Goal: Transaction & Acquisition: Purchase product/service

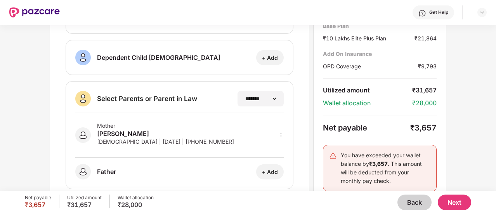
scroll to position [184, 0]
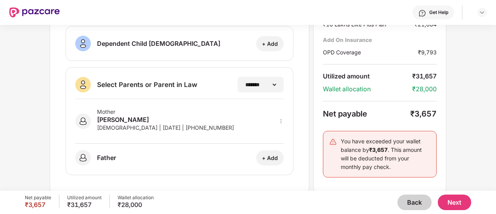
click at [409, 197] on button "Back" at bounding box center [415, 203] width 34 height 16
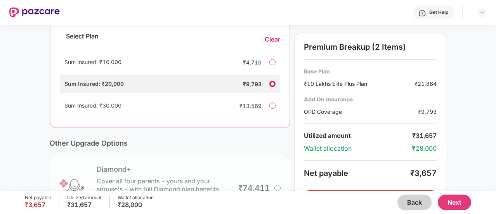
click at [409, 197] on button "Back" at bounding box center [415, 203] width 34 height 16
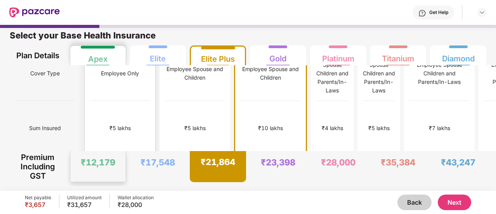
scroll to position [0, 0]
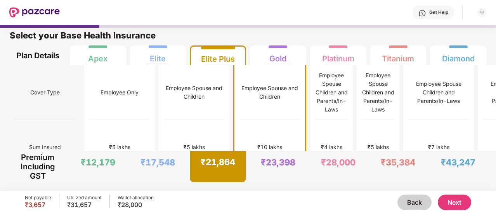
click at [240, 101] on div "Employee Spouse and Children" at bounding box center [270, 92] width 61 height 17
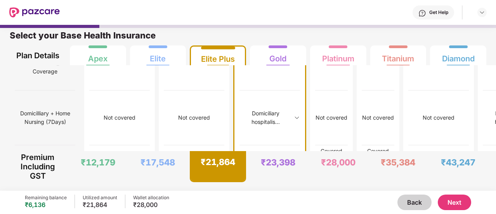
scroll to position [749, 0]
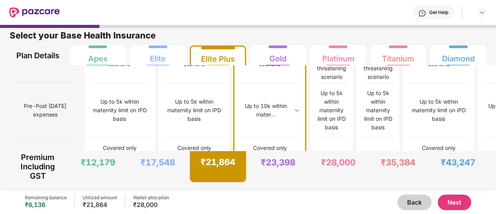
click at [456, 205] on button "Next" at bounding box center [454, 203] width 33 height 16
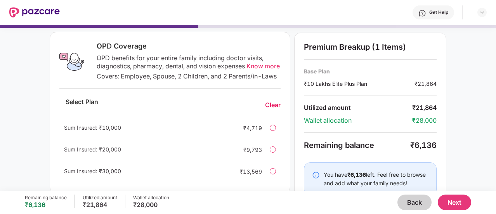
scroll to position [163, 0]
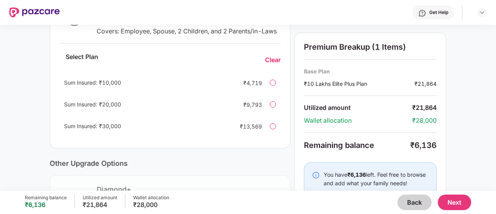
click at [270, 92] on div "Sum Insured: ₹10,000 ₹4,719" at bounding box center [169, 82] width 221 height 19
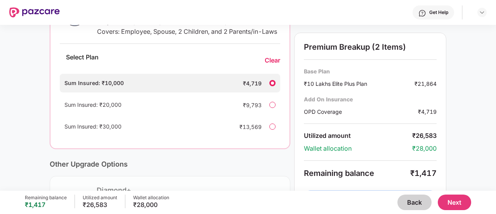
scroll to position [164, 0]
click at [270, 86] on div at bounding box center [273, 83] width 6 height 6
click at [269, 64] on div "Clear" at bounding box center [273, 60] width 16 height 8
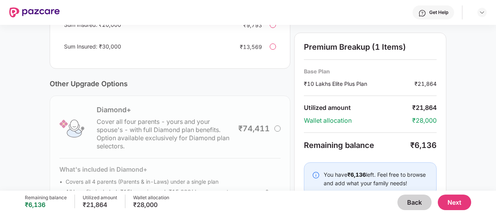
scroll to position [257, 0]
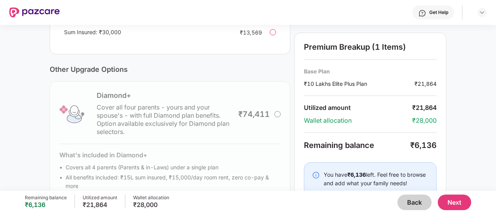
click at [276, 123] on div "Diamond+ Cover all four parents - yours and your spouse's - with full Diamond p…" at bounding box center [170, 146] width 241 height 131
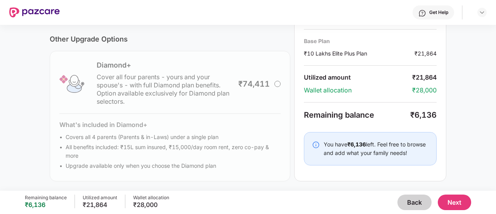
click at [459, 207] on button "Next" at bounding box center [454, 203] width 33 height 16
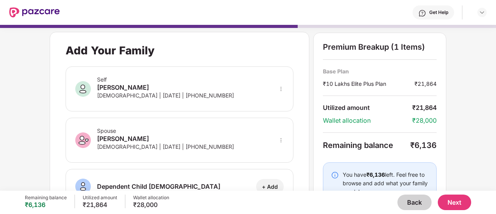
scroll to position [71, 0]
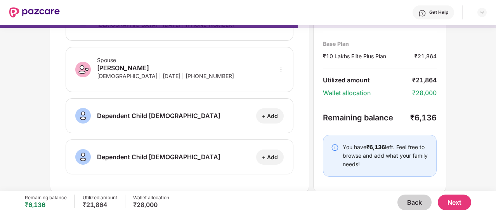
click at [447, 197] on button "Next" at bounding box center [454, 203] width 33 height 16
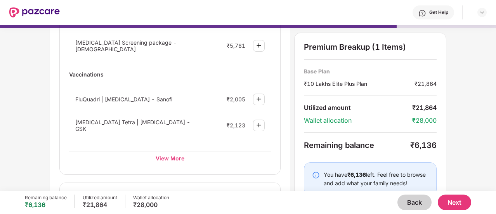
scroll to position [169, 0]
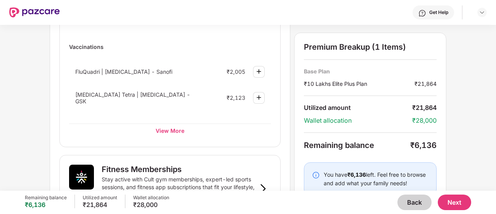
click at [171, 117] on div "Disease specific health checkup Cancer Screening package - Female ₹5,781 Cancer…" at bounding box center [170, 48] width 202 height 179
click at [169, 124] on div "View More" at bounding box center [170, 131] width 202 height 14
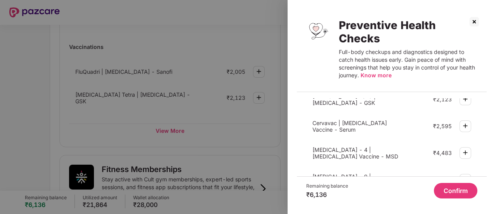
scroll to position [336, 0]
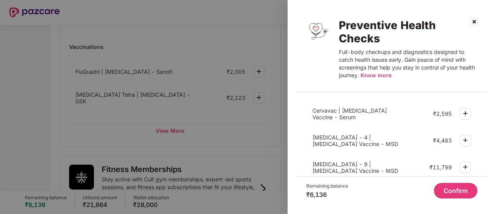
click at [475, 24] on img at bounding box center [474, 22] width 12 height 12
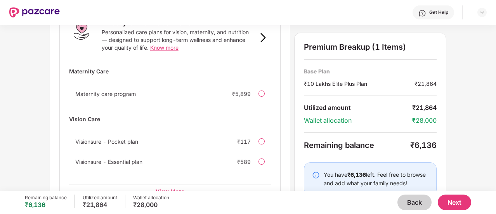
scroll to position [550, 0]
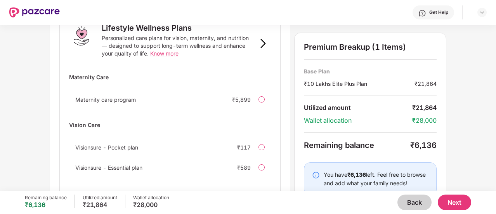
click at [157, 96] on div "Maternity care program" at bounding box center [138, 99] width 126 height 7
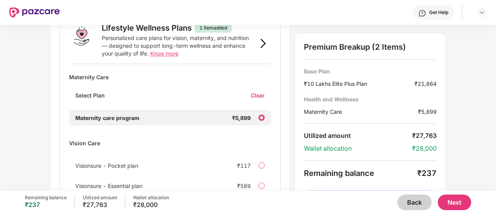
click at [253, 92] on div "Clear" at bounding box center [261, 95] width 20 height 7
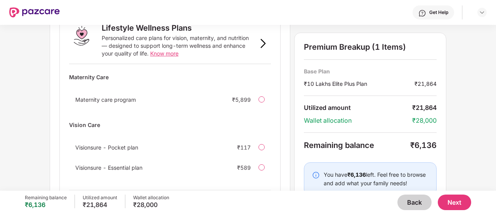
scroll to position [564, 0]
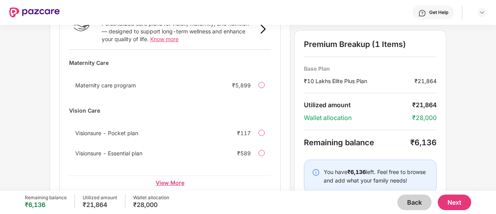
click at [176, 176] on div "View More" at bounding box center [170, 183] width 202 height 14
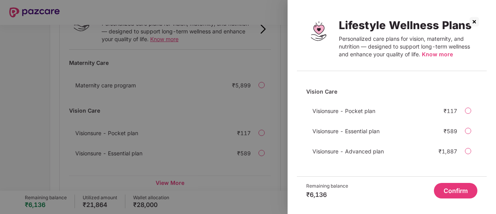
click at [475, 25] on img at bounding box center [474, 22] width 12 height 12
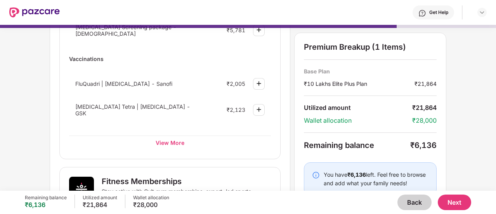
scroll to position [152, 0]
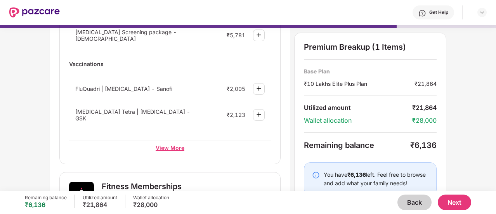
click at [180, 143] on div "View More" at bounding box center [170, 148] width 202 height 14
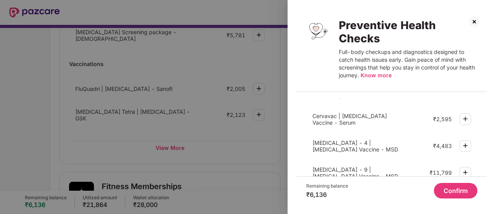
scroll to position [336, 0]
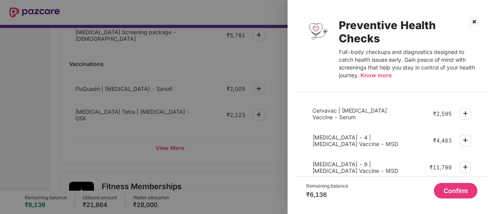
click at [202, 161] on div at bounding box center [248, 107] width 496 height 214
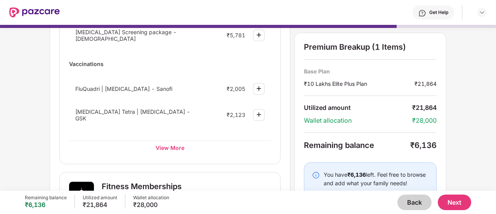
scroll to position [0, 0]
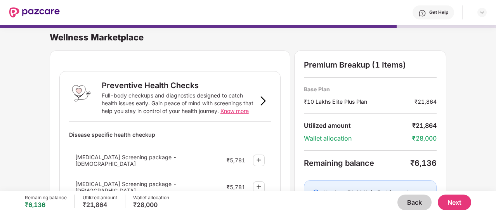
click at [418, 205] on button "Back" at bounding box center [415, 203] width 34 height 16
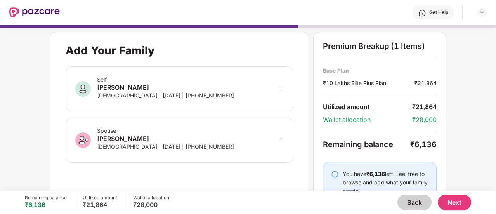
click at [140, 145] on div "[DEMOGRAPHIC_DATA] | [DATE] | [PHONE_NUMBER]" at bounding box center [165, 146] width 137 height 7
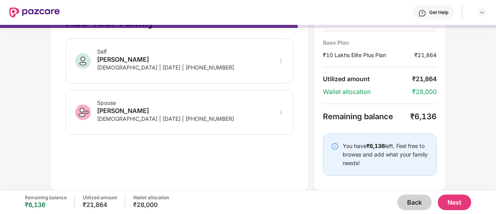
click at [407, 201] on button "Back" at bounding box center [415, 203] width 34 height 16
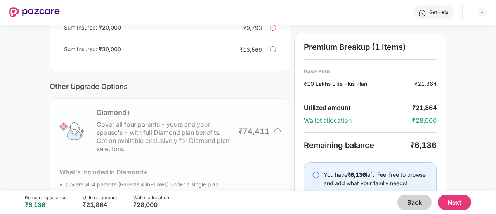
scroll to position [294, 0]
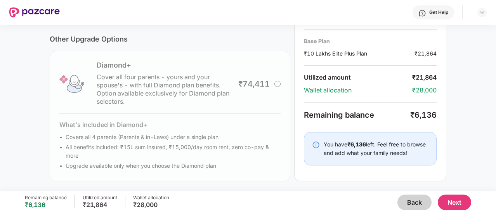
click at [416, 201] on button "Back" at bounding box center [415, 203] width 34 height 16
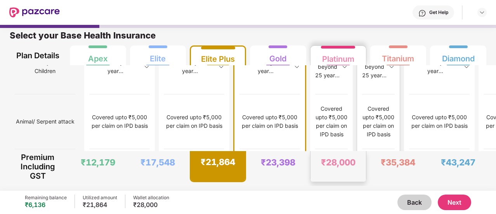
scroll to position [1066, 0]
click at [271, 151] on div "₹23,398" at bounding box center [279, 166] width 56 height 31
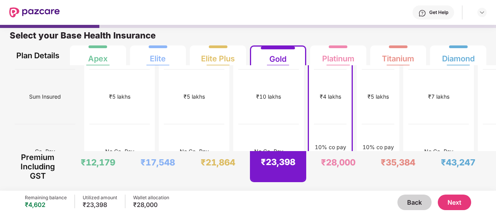
scroll to position [0, 0]
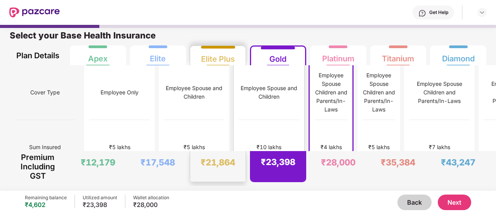
click at [239, 126] on div "₹10 lakhs" at bounding box center [269, 147] width 61 height 55
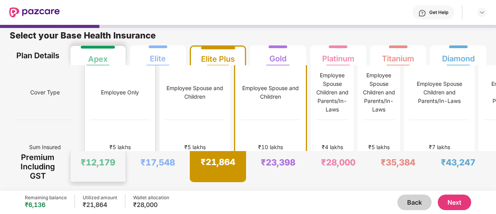
click at [92, 94] on div "Employee Only" at bounding box center [120, 92] width 61 height 55
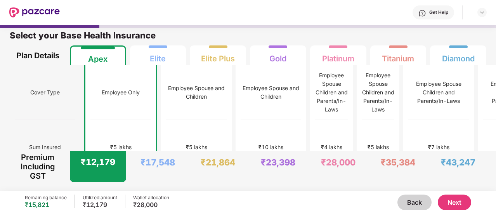
click at [97, 208] on div "₹12,179" at bounding box center [100, 205] width 35 height 8
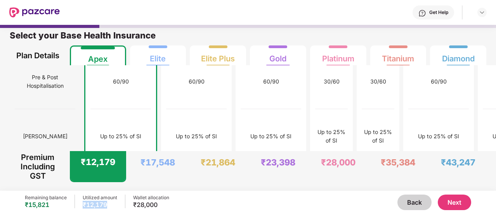
scroll to position [1066, 0]
